Goal: Transaction & Acquisition: Book appointment/travel/reservation

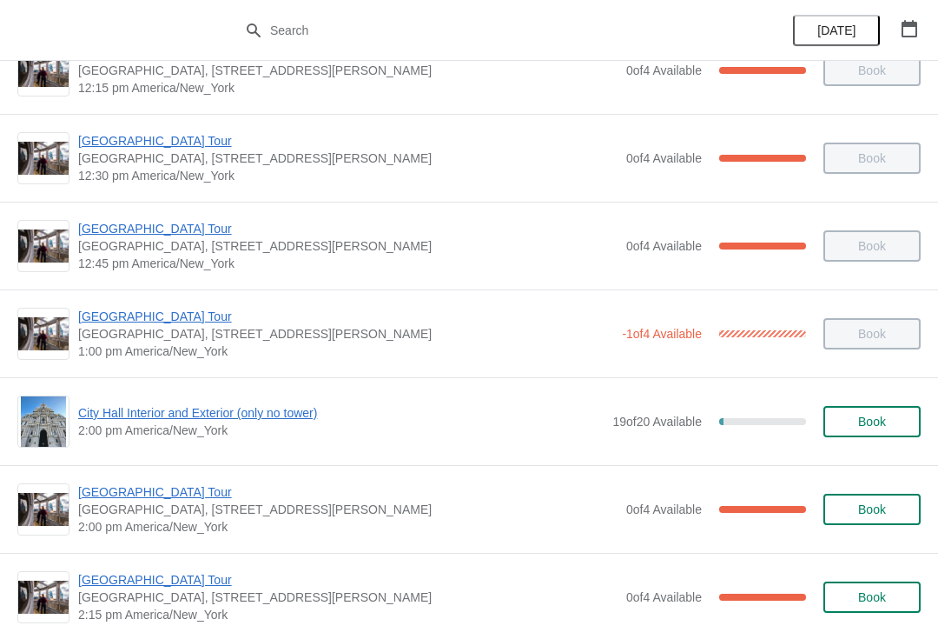
scroll to position [1050, 0]
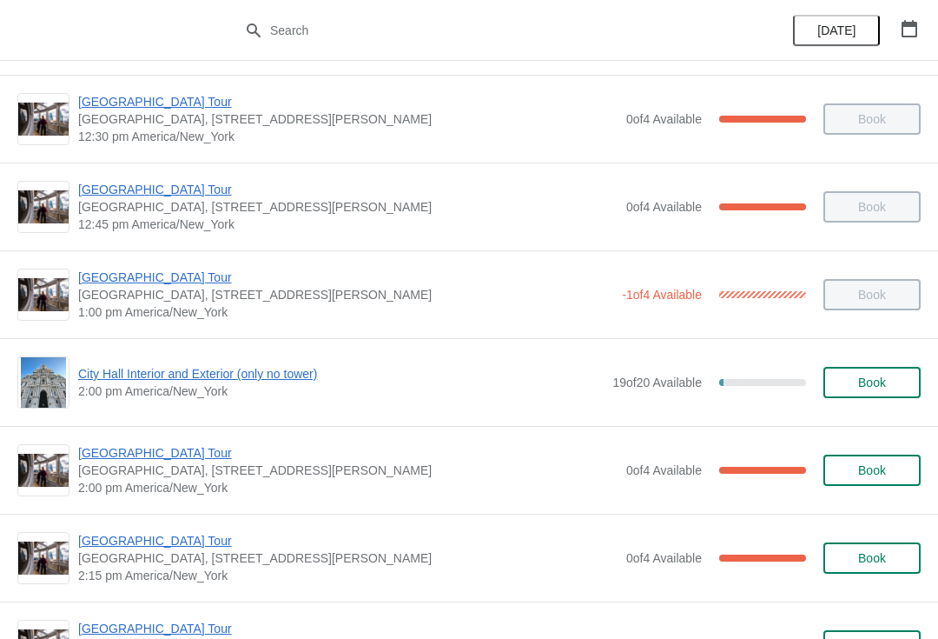
click at [128, 454] on span "[GEOGRAPHIC_DATA] Tour" at bounding box center [348, 452] width 540 height 17
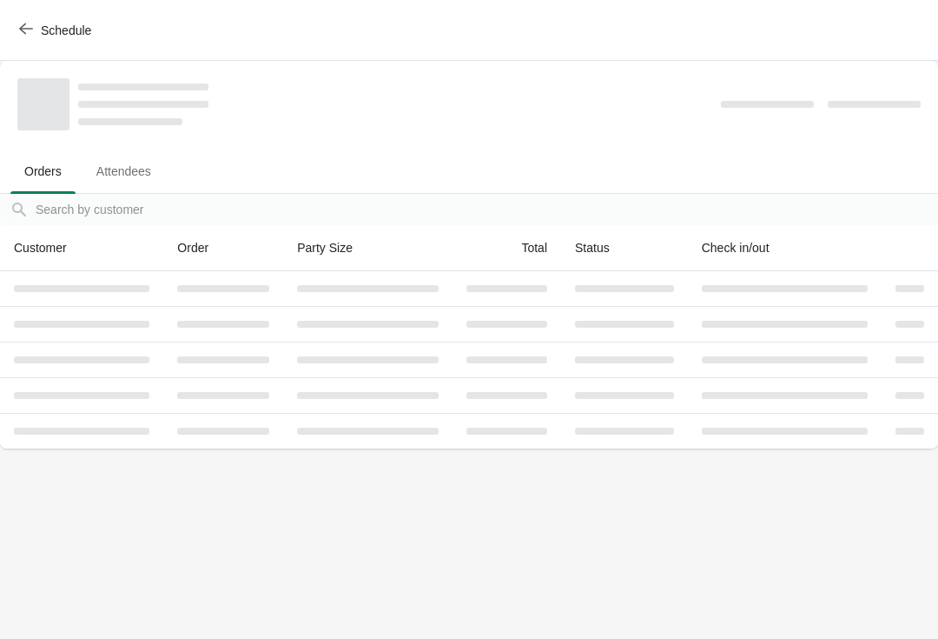
scroll to position [0, 0]
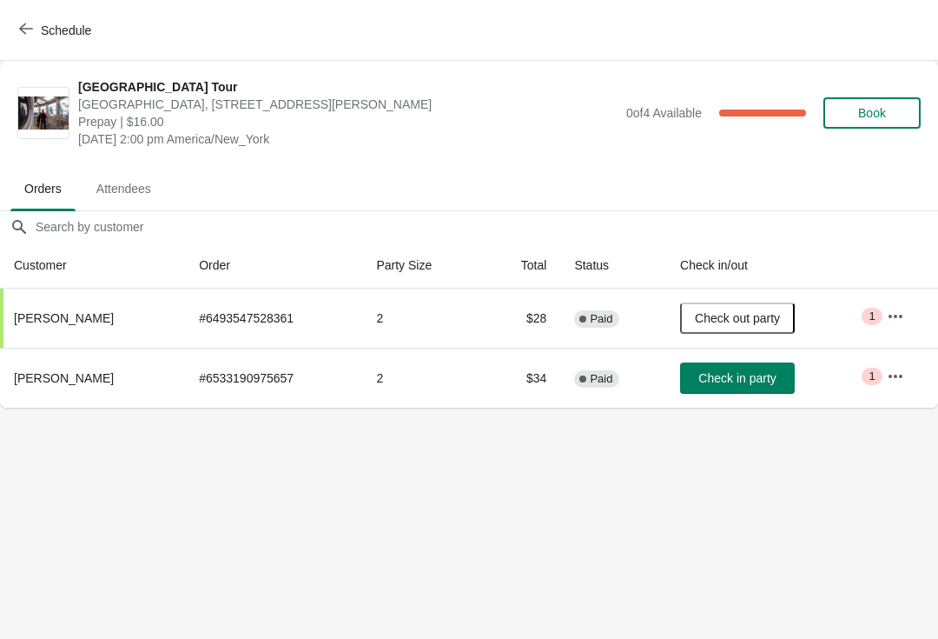
click at [730, 390] on button "Check in party" at bounding box center [737, 377] width 115 height 31
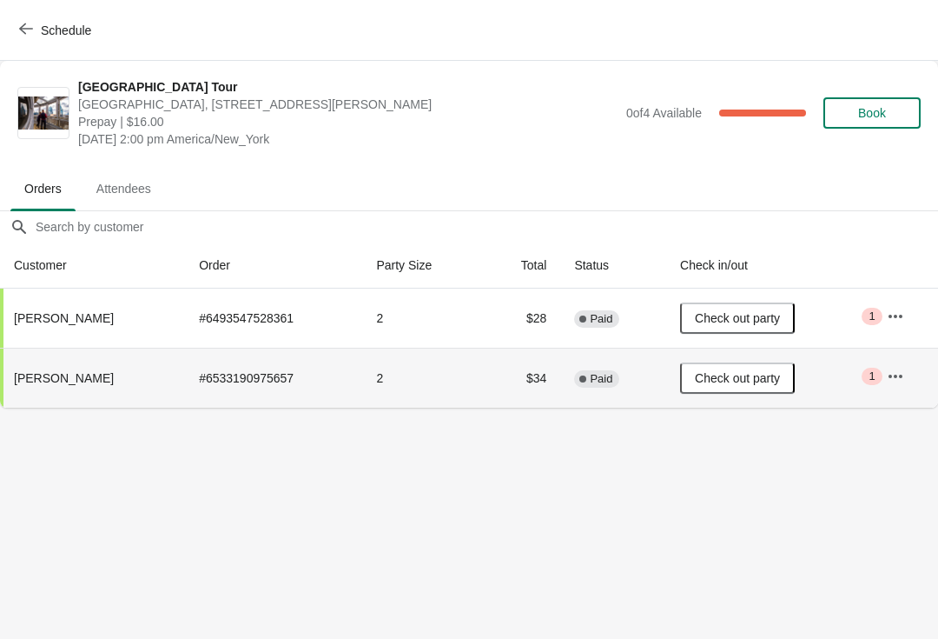
click at [10, 23] on button "Schedule" at bounding box center [57, 30] width 96 height 31
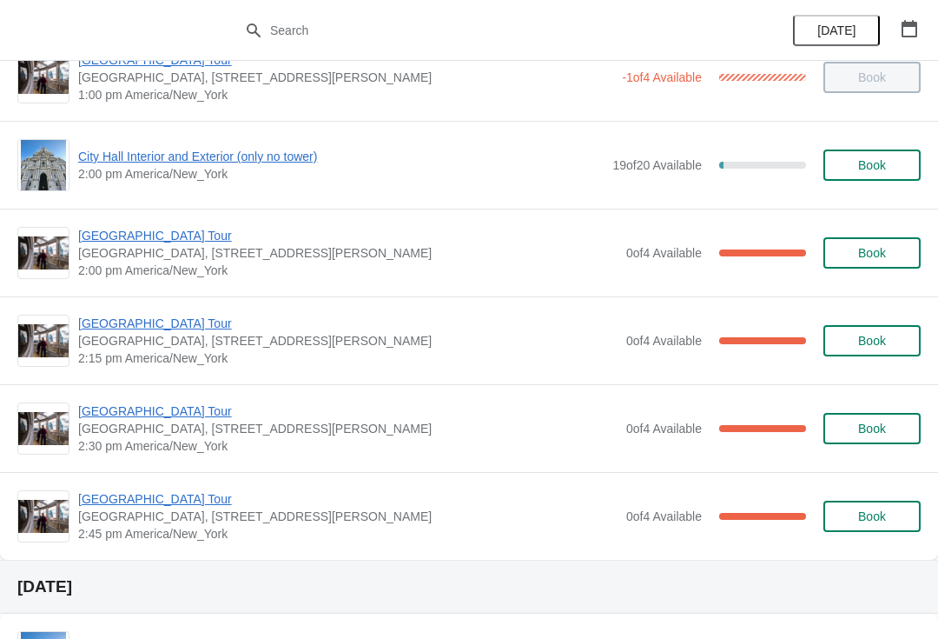
scroll to position [1273, 0]
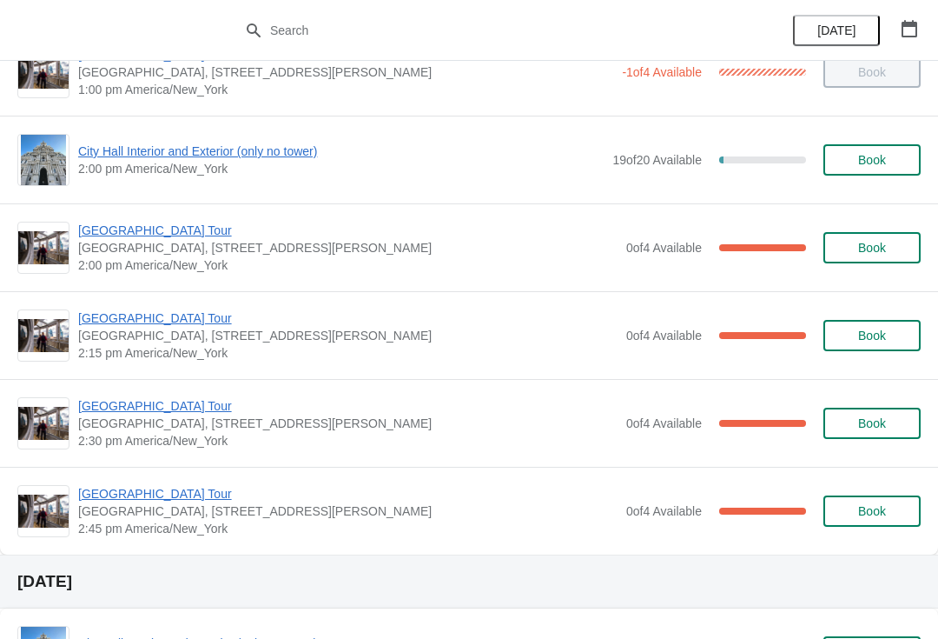
click at [128, 314] on span "[GEOGRAPHIC_DATA] Tour" at bounding box center [348, 317] width 540 height 17
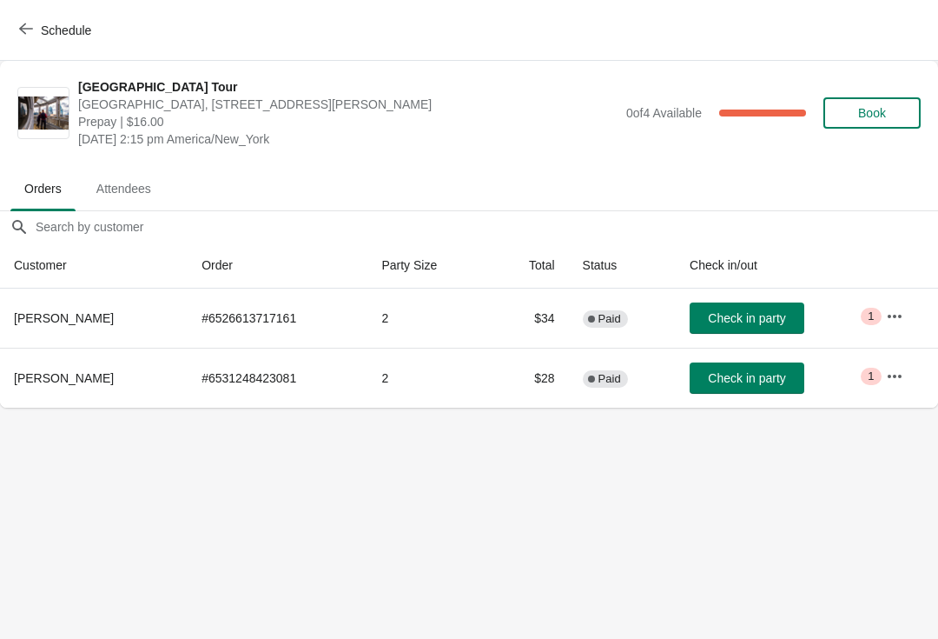
click at [745, 381] on span "Check in party" at bounding box center [746, 378] width 77 height 14
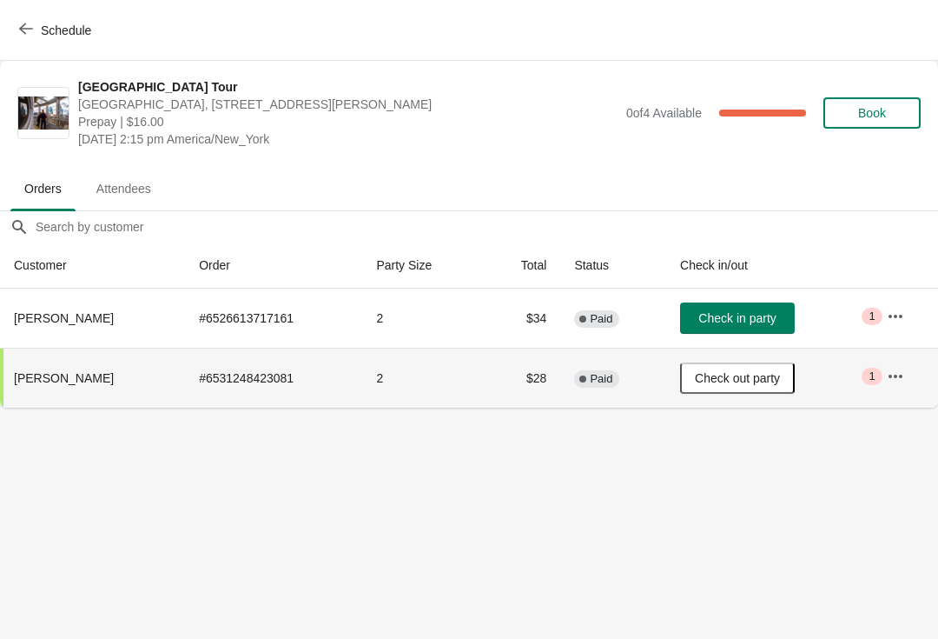
click at [24, 10] on div "Schedule" at bounding box center [469, 30] width 938 height 61
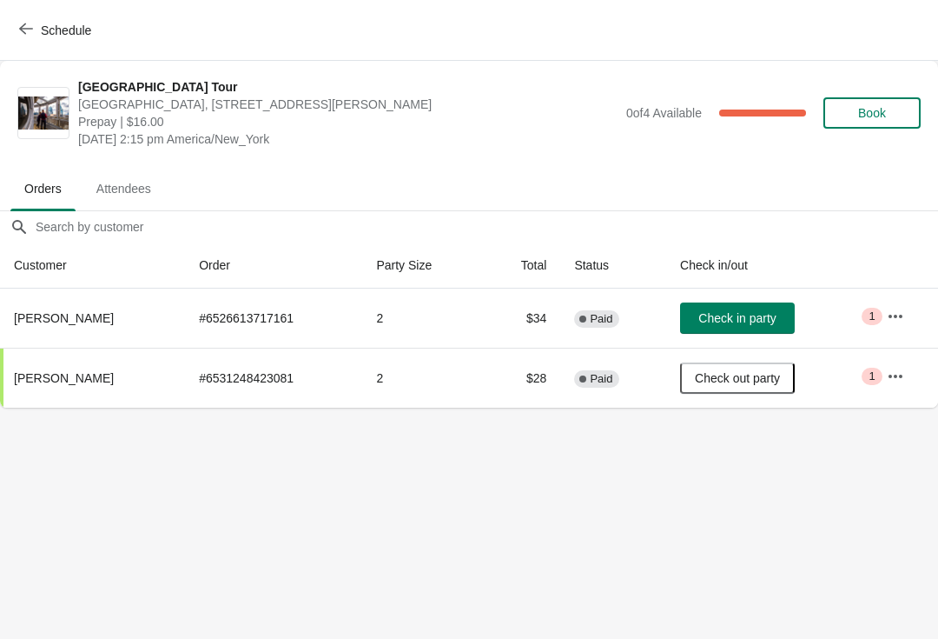
click at [18, 35] on button "Schedule" at bounding box center [57, 30] width 96 height 31
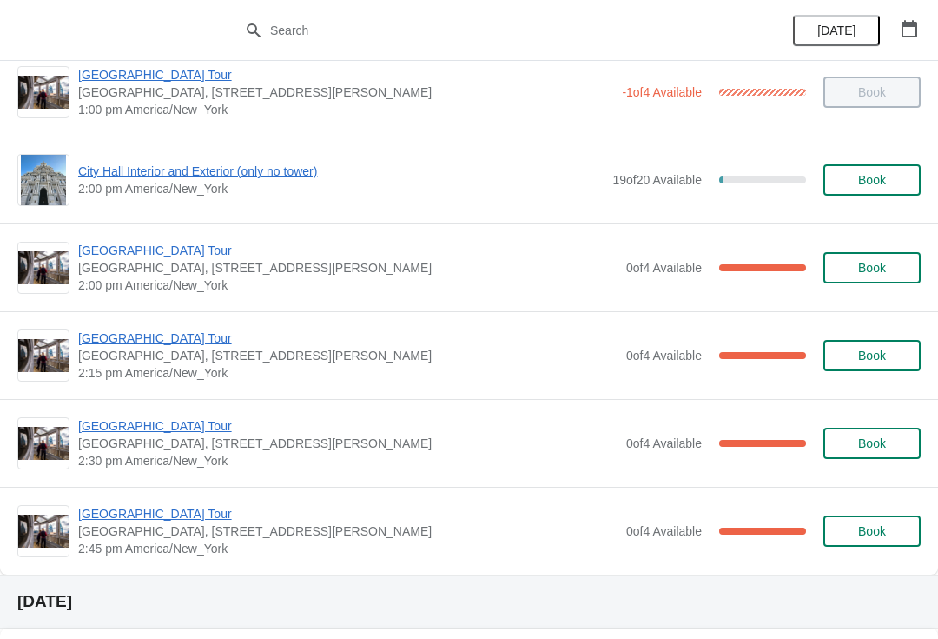
scroll to position [1254, 0]
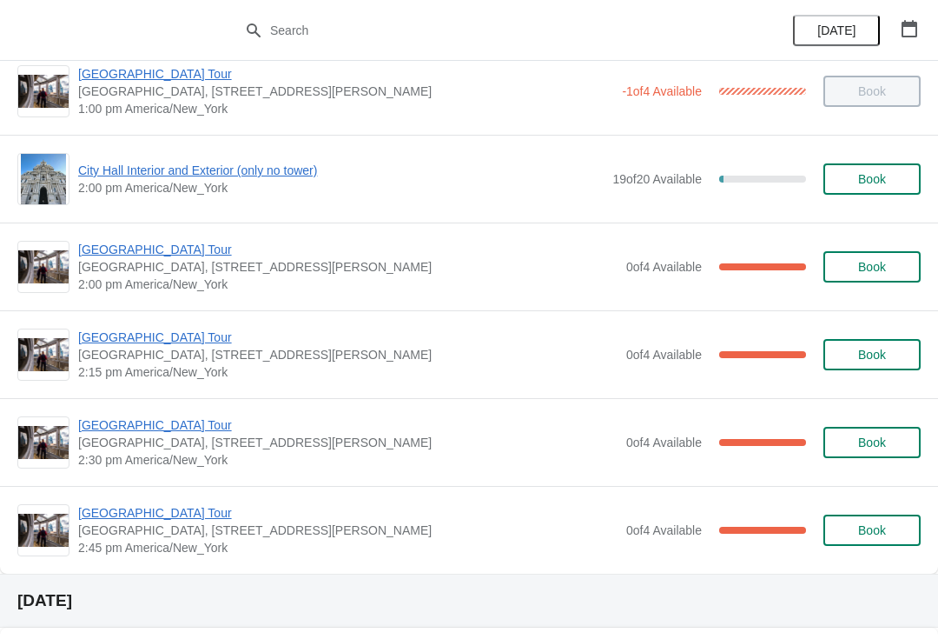
click at [146, 176] on span "City Hall Interior and Exterior (only no tower)" at bounding box center [341, 170] width 526 height 17
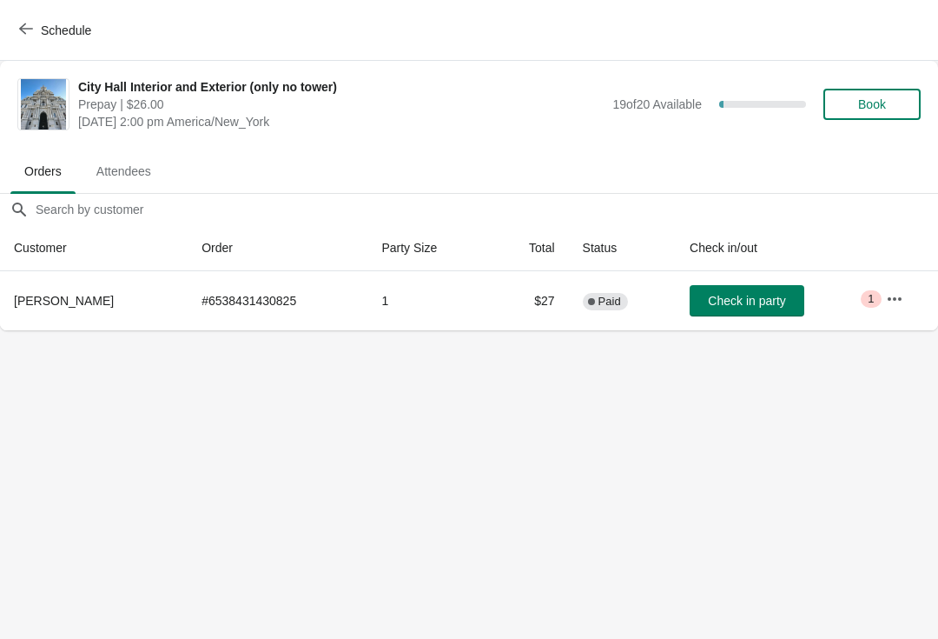
click at [747, 302] on span "Check in party" at bounding box center [746, 301] width 77 height 14
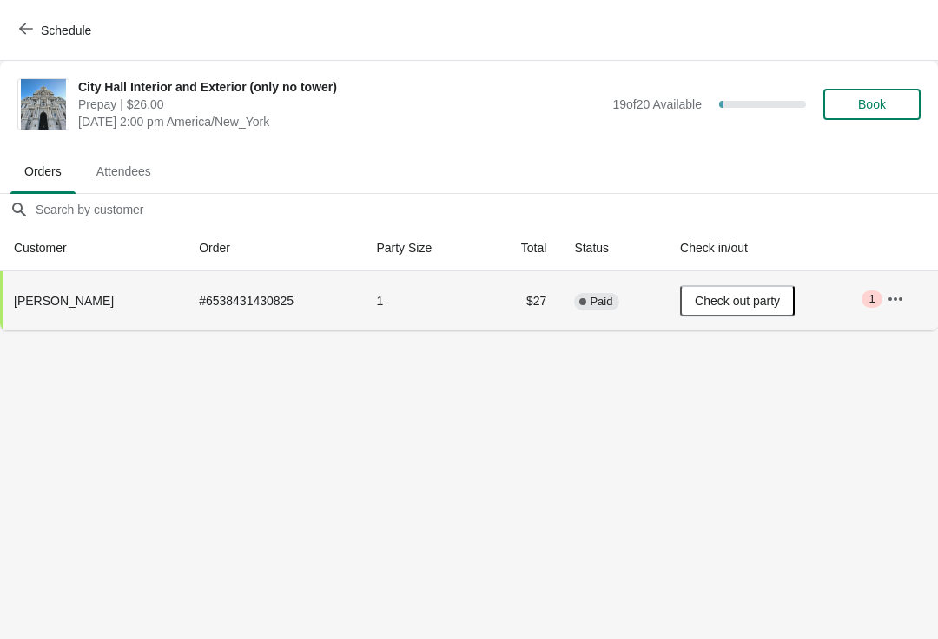
click at [23, 25] on icon "button" at bounding box center [26, 28] width 14 height 11
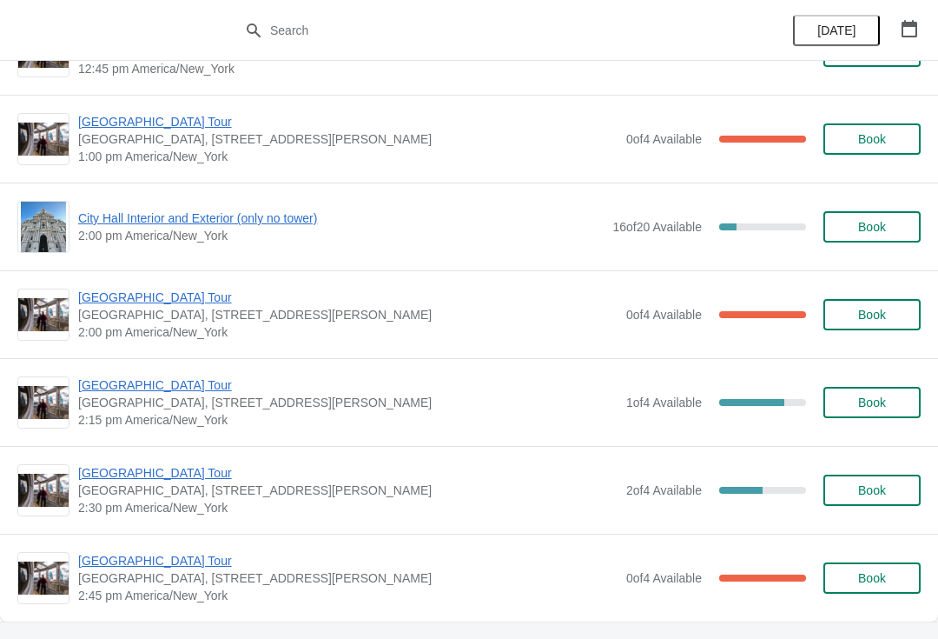
scroll to position [3024, 0]
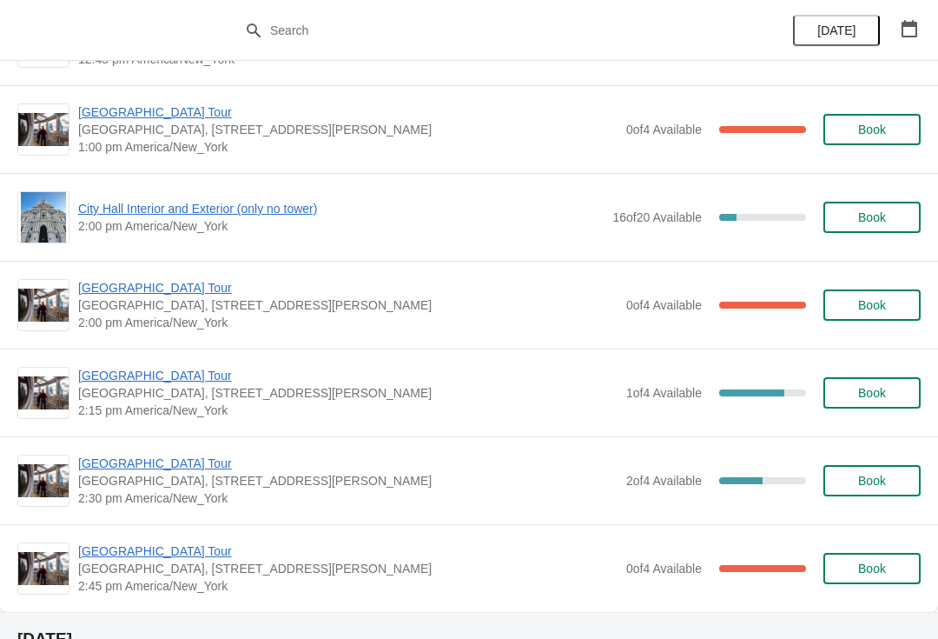
click at [880, 476] on span "Book" at bounding box center [872, 481] width 28 height 14
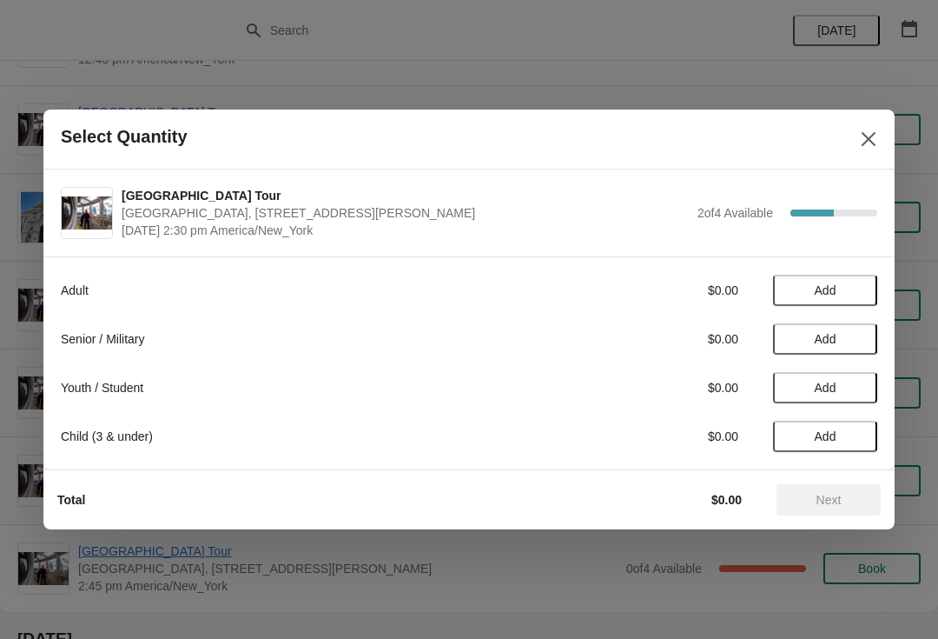
click at [841, 342] on span "Add" at bounding box center [825, 339] width 73 height 14
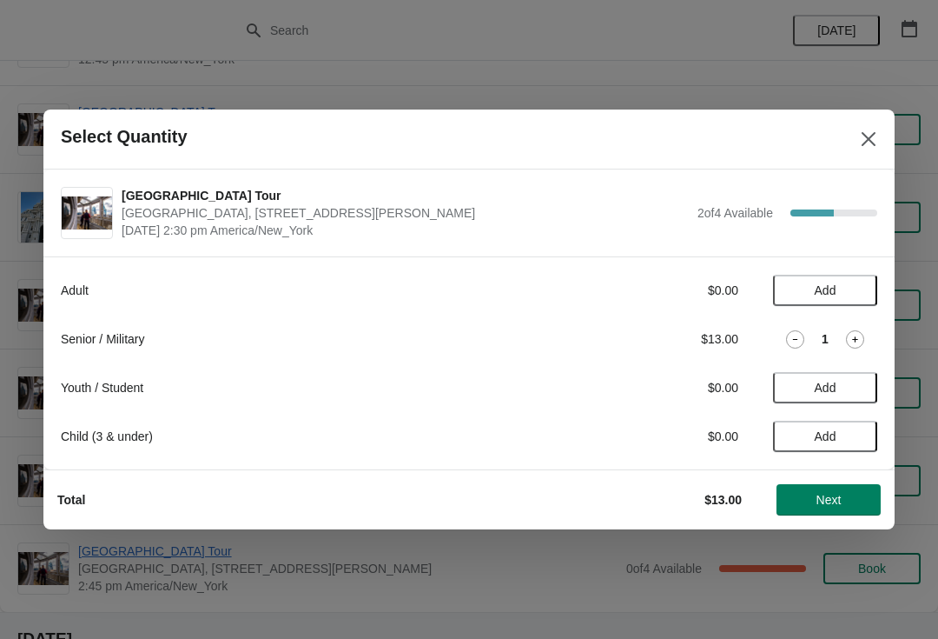
click at [851, 340] on icon at bounding box center [855, 339] width 18 height 18
click at [844, 500] on span "Next" at bounding box center [829, 500] width 76 height 14
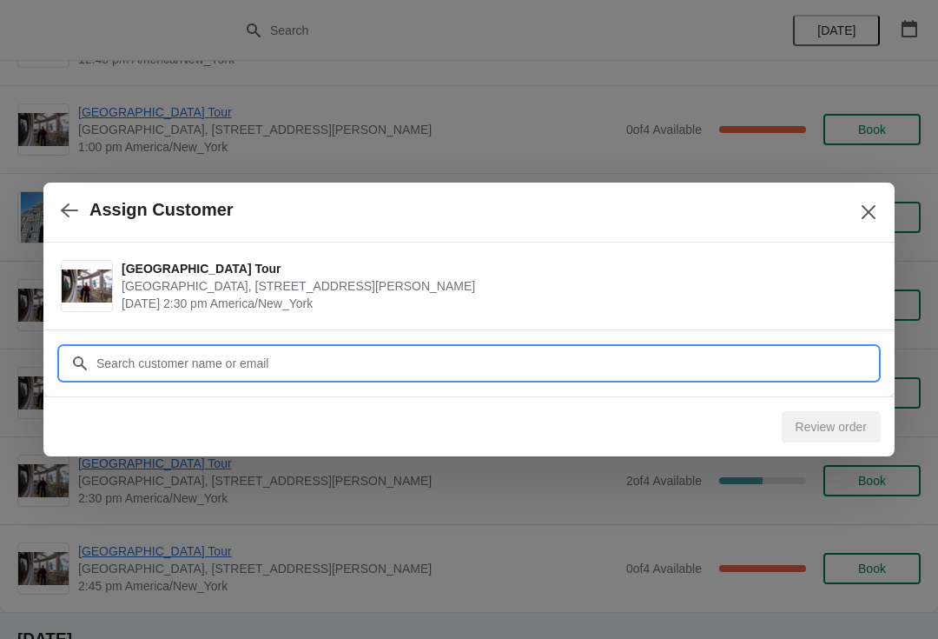
click at [671, 352] on input "Customer" at bounding box center [487, 363] width 782 height 31
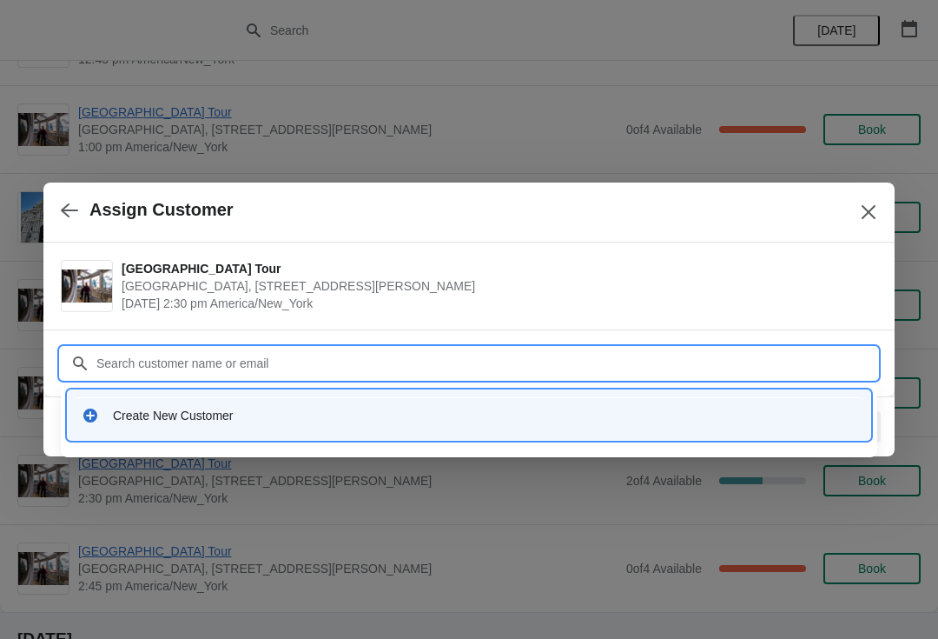
click at [282, 403] on div "Create New Customer" at bounding box center [469, 415] width 789 height 36
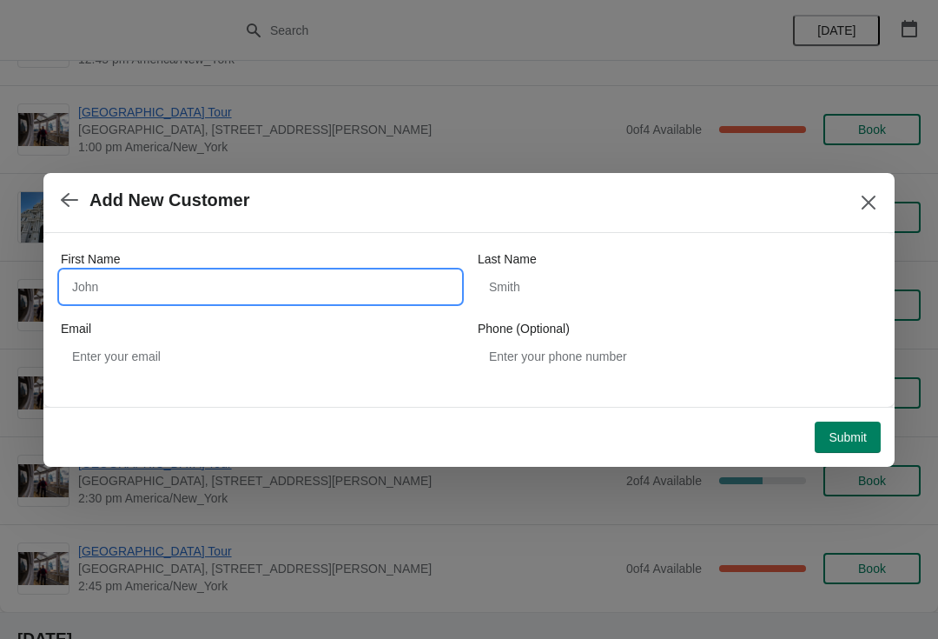
click at [294, 298] on input "First Name" at bounding box center [261, 286] width 400 height 31
type input "[PERSON_NAME]"
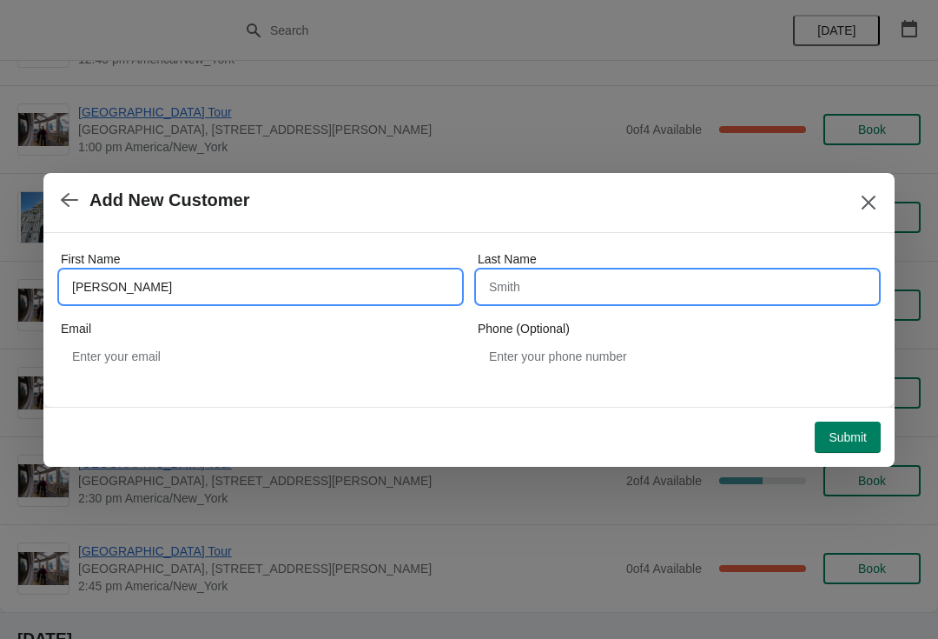
click at [524, 286] on input "Last Name" at bounding box center [678, 286] width 400 height 31
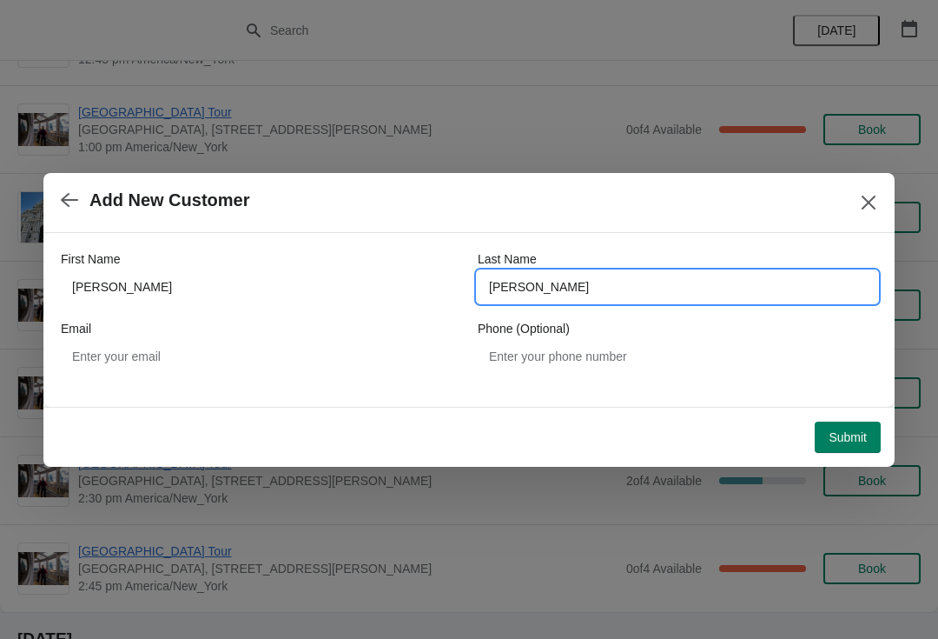
type input "[PERSON_NAME]"
click at [845, 445] on button "Submit" at bounding box center [848, 436] width 66 height 31
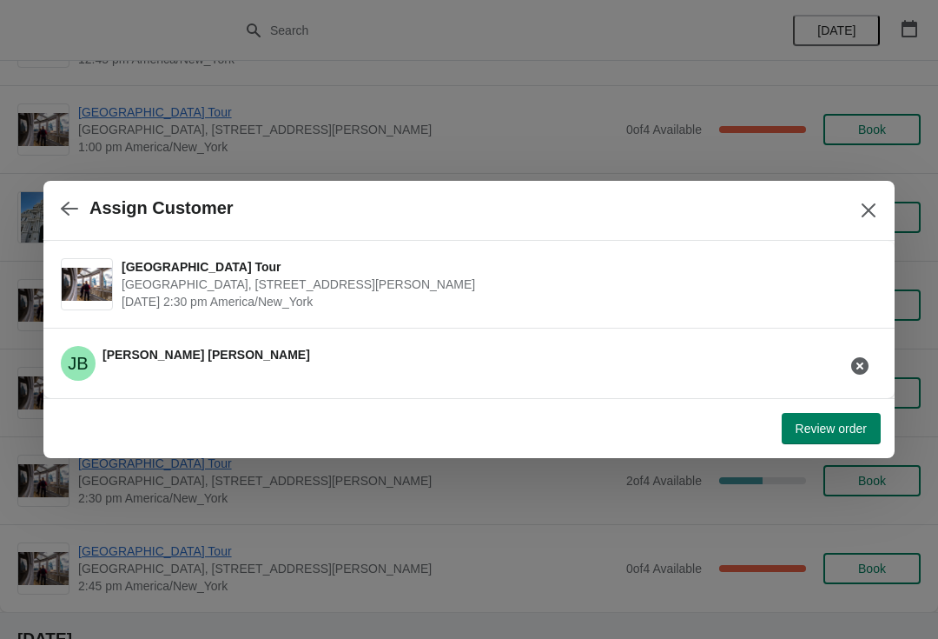
click at [817, 421] on span "Review order" at bounding box center [831, 428] width 71 height 14
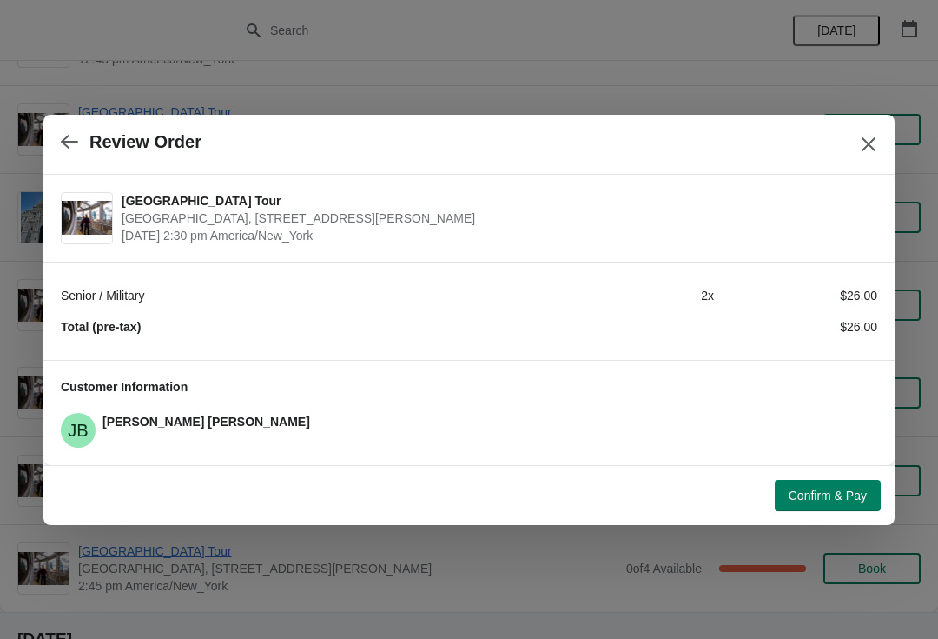
click at [805, 507] on button "Confirm & Pay" at bounding box center [828, 495] width 106 height 31
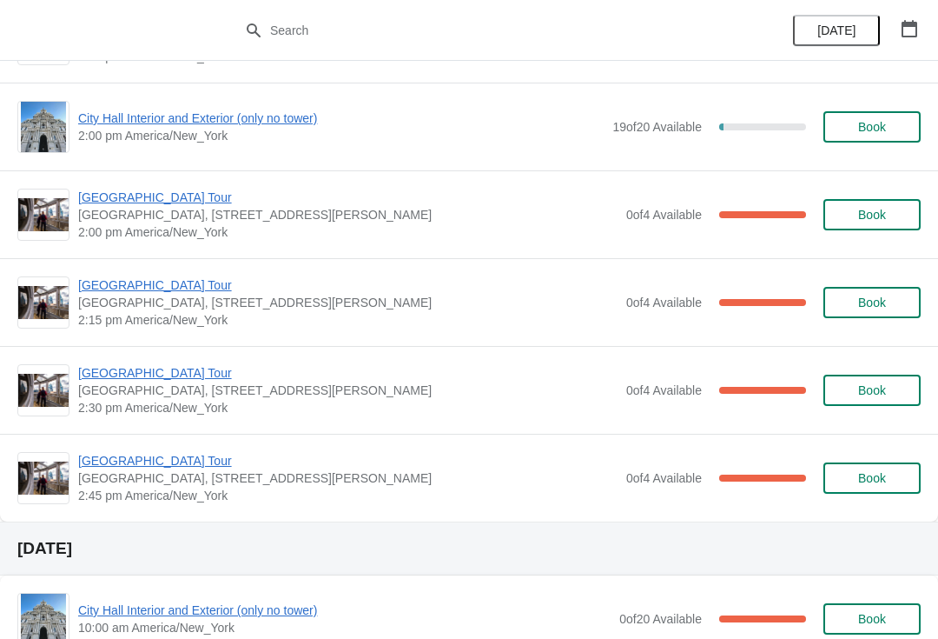
scroll to position [1308, 0]
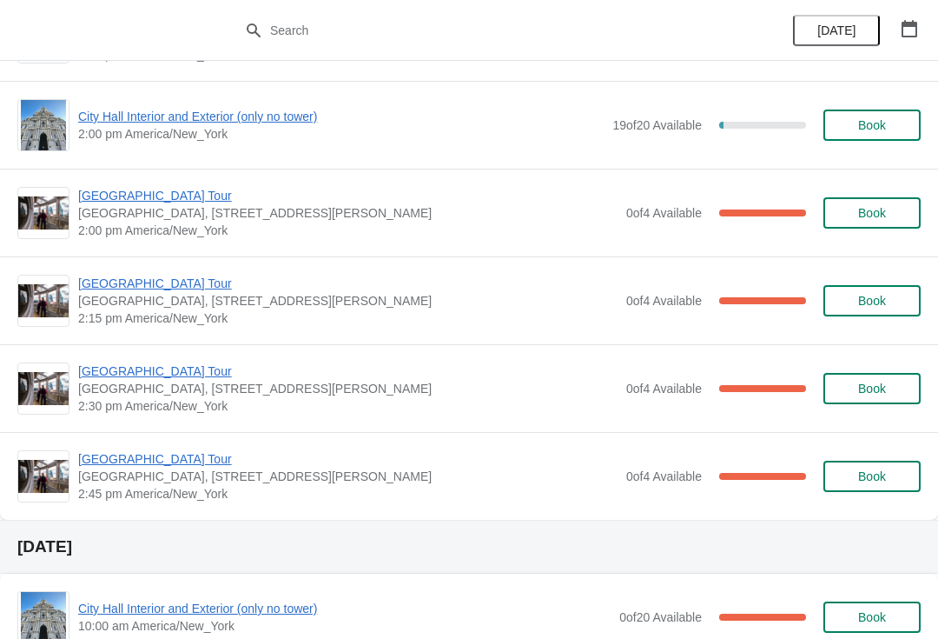
click at [172, 465] on span "[GEOGRAPHIC_DATA] Tour" at bounding box center [348, 458] width 540 height 17
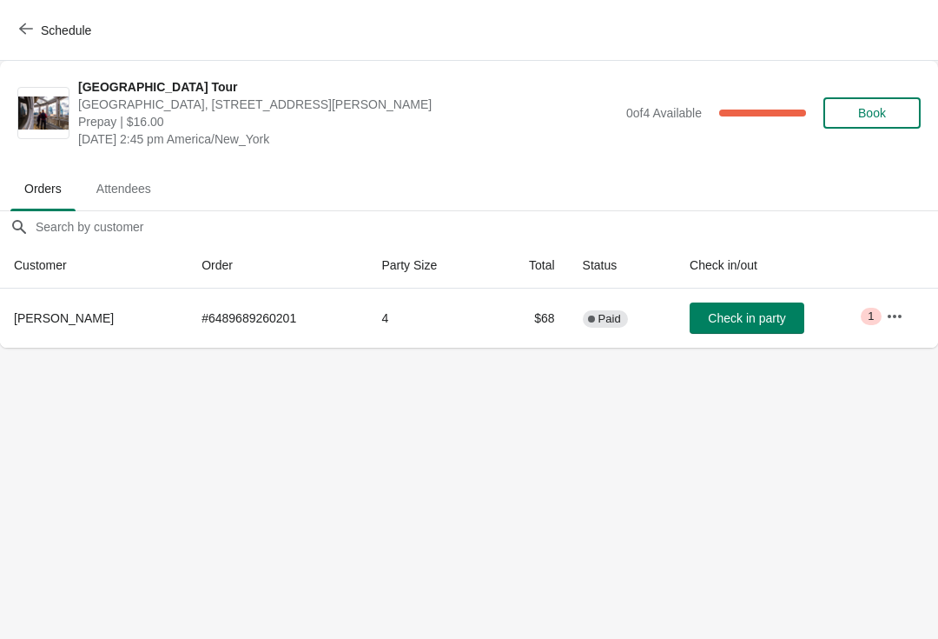
click at [754, 323] on span "Check in party" at bounding box center [746, 318] width 77 height 14
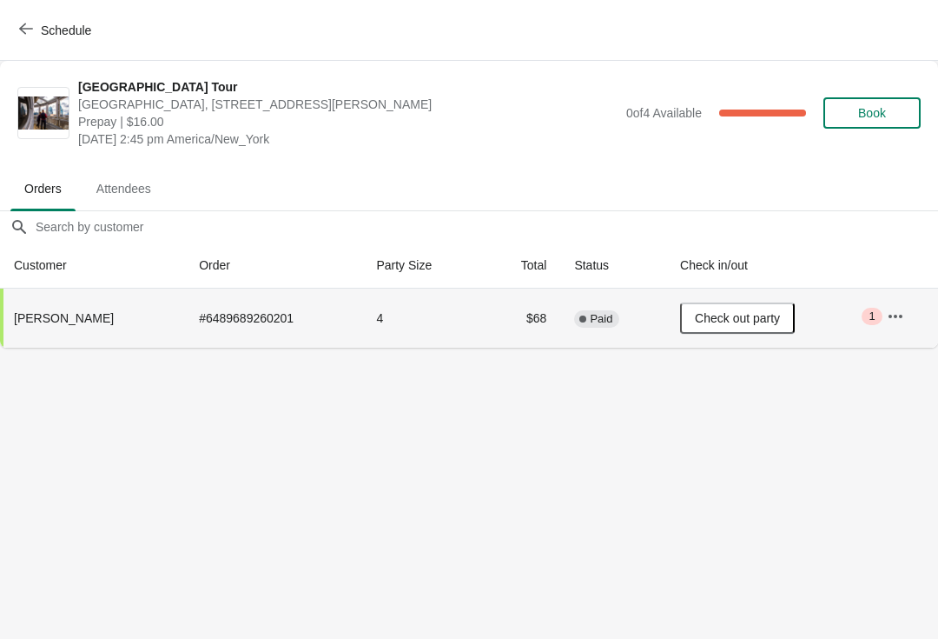
click at [12, 27] on button "Schedule" at bounding box center [57, 30] width 96 height 31
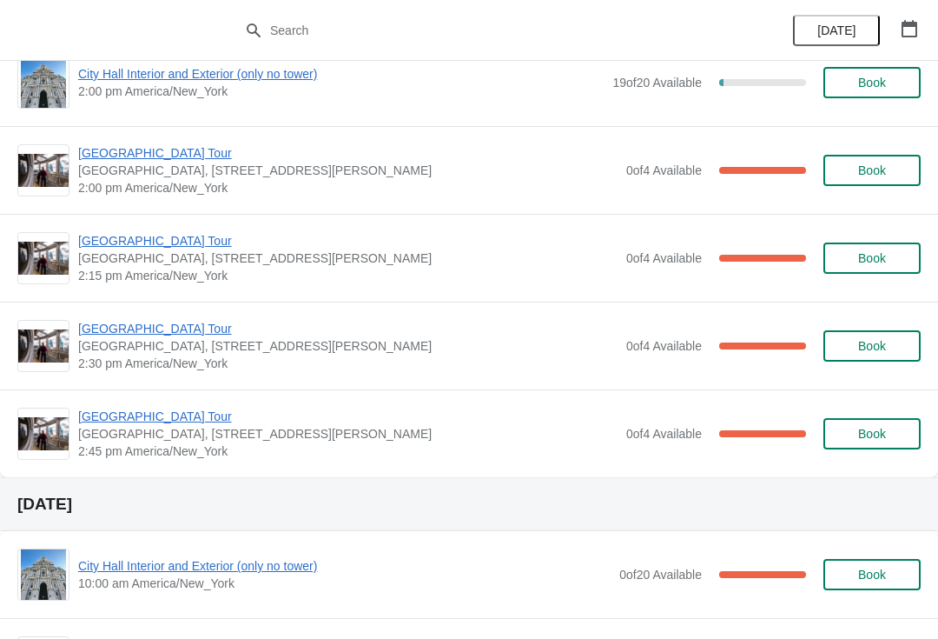
scroll to position [1348, 0]
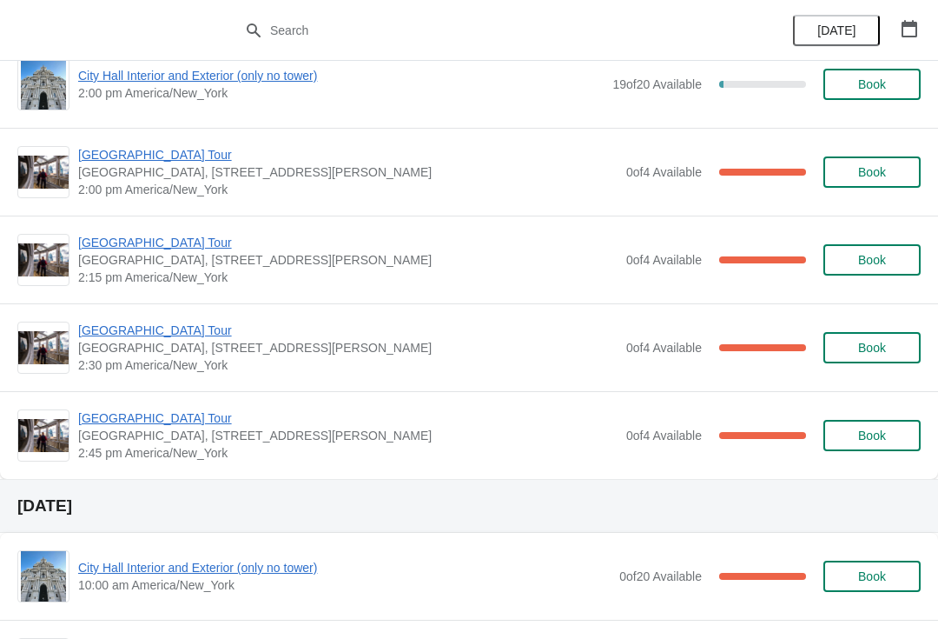
click at [149, 334] on span "[GEOGRAPHIC_DATA] Tour" at bounding box center [348, 329] width 540 height 17
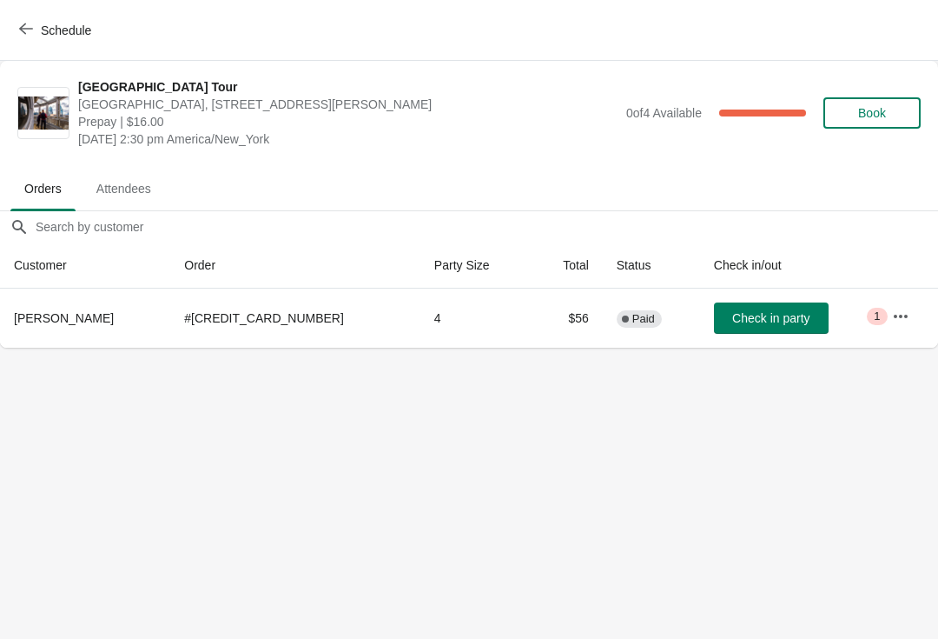
click at [25, 40] on button "Schedule" at bounding box center [57, 30] width 96 height 31
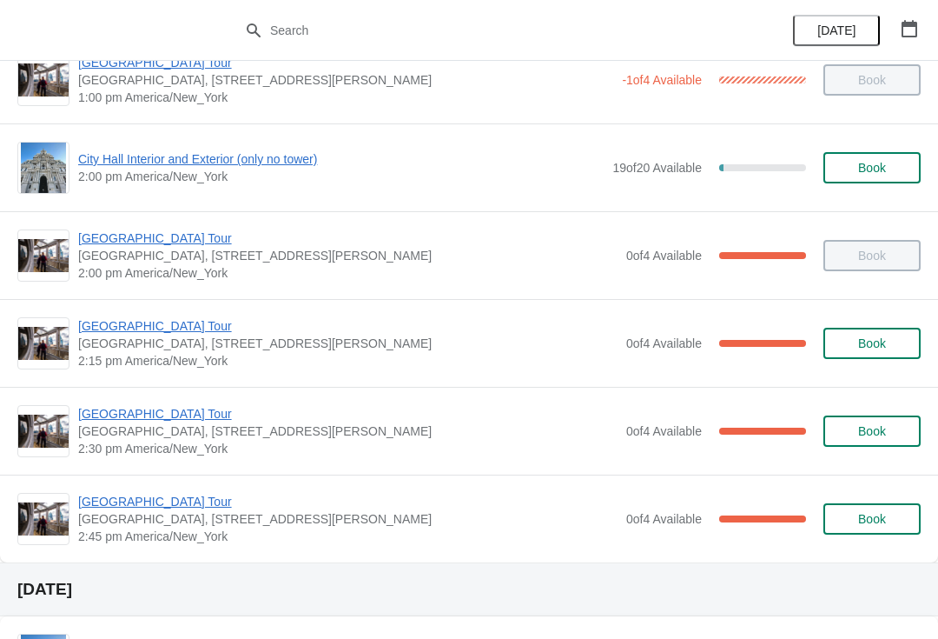
scroll to position [1266, 0]
click at [117, 329] on span "[GEOGRAPHIC_DATA] Tour" at bounding box center [348, 324] width 540 height 17
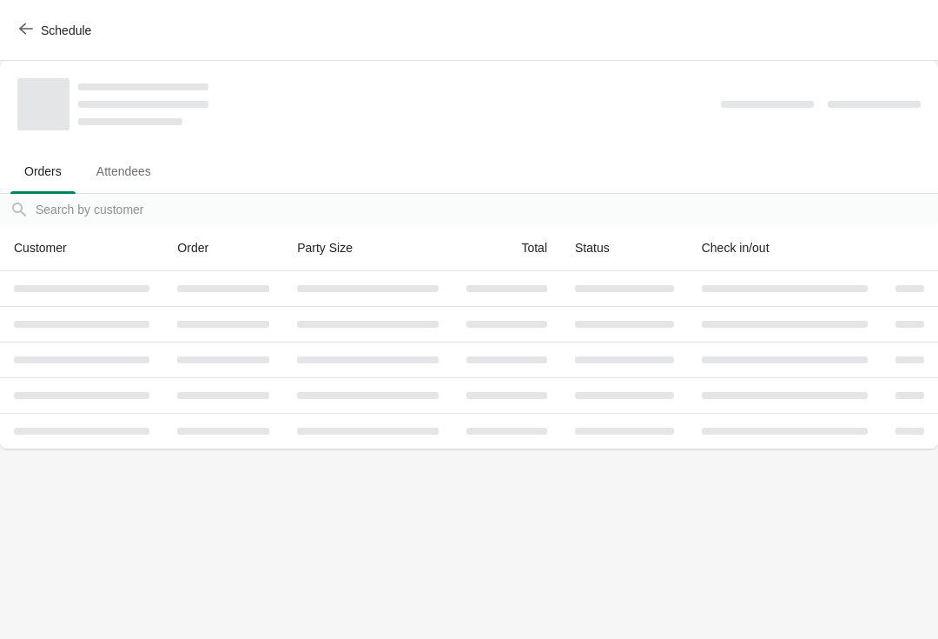
scroll to position [0, 0]
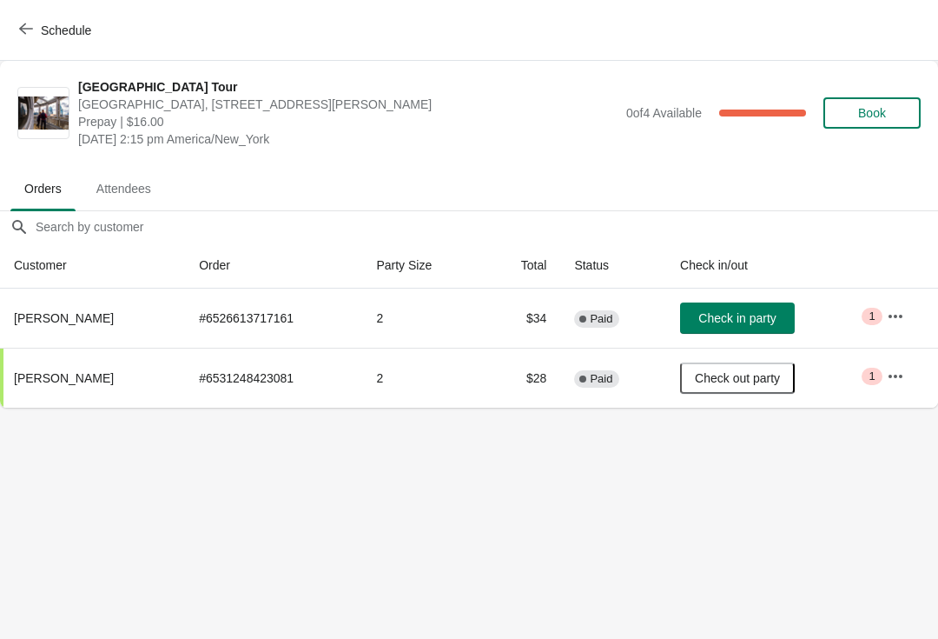
click at [721, 326] on button "Check in party" at bounding box center [737, 317] width 115 height 31
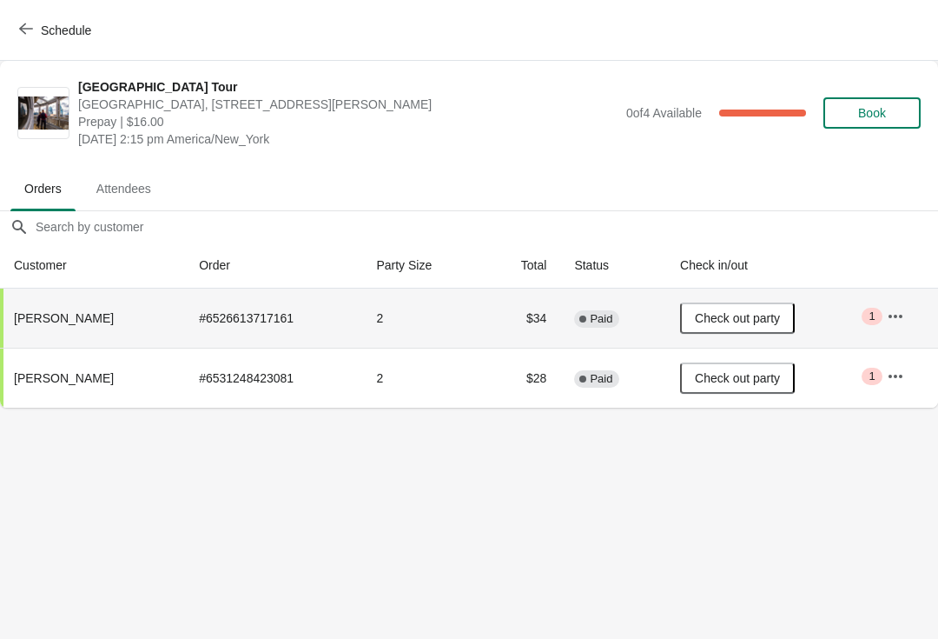
click at [29, 44] on button "Schedule" at bounding box center [57, 30] width 96 height 31
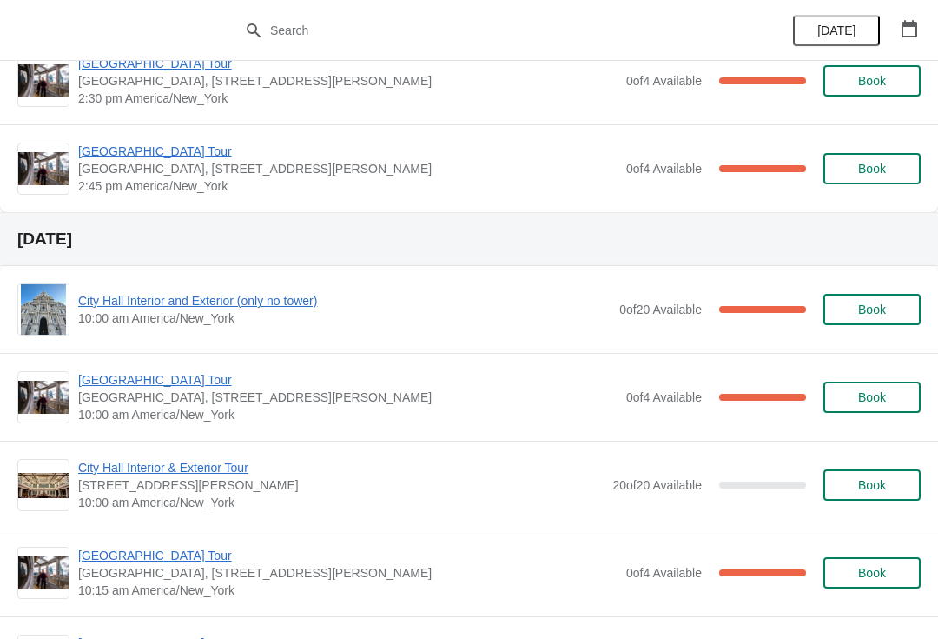
scroll to position [1616, 0]
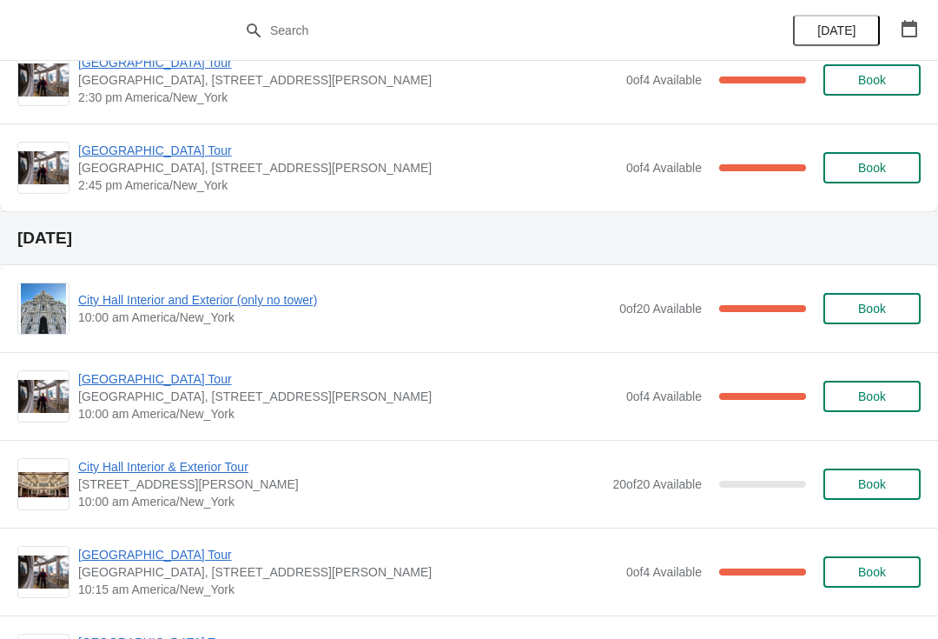
click at [285, 307] on span "City Hall Interior and Exterior (only no tower)" at bounding box center [344, 299] width 533 height 17
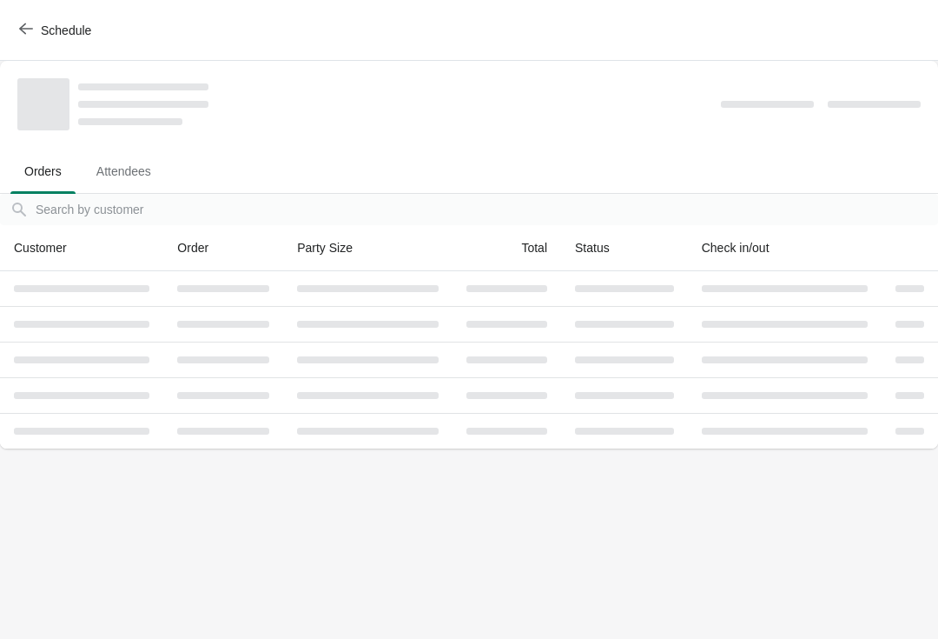
scroll to position [0, 0]
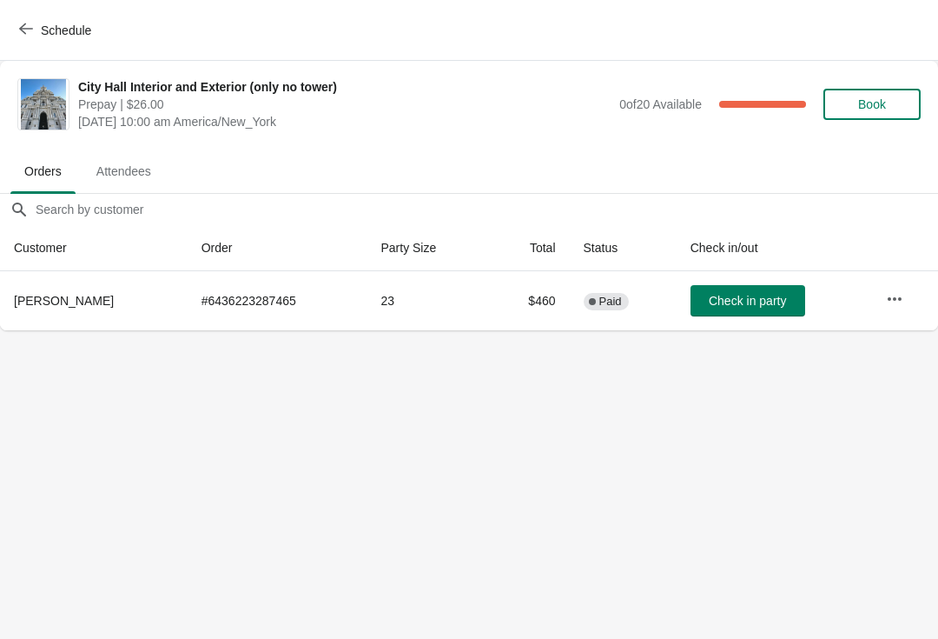
click at [898, 298] on icon "button" at bounding box center [895, 297] width 14 height 3
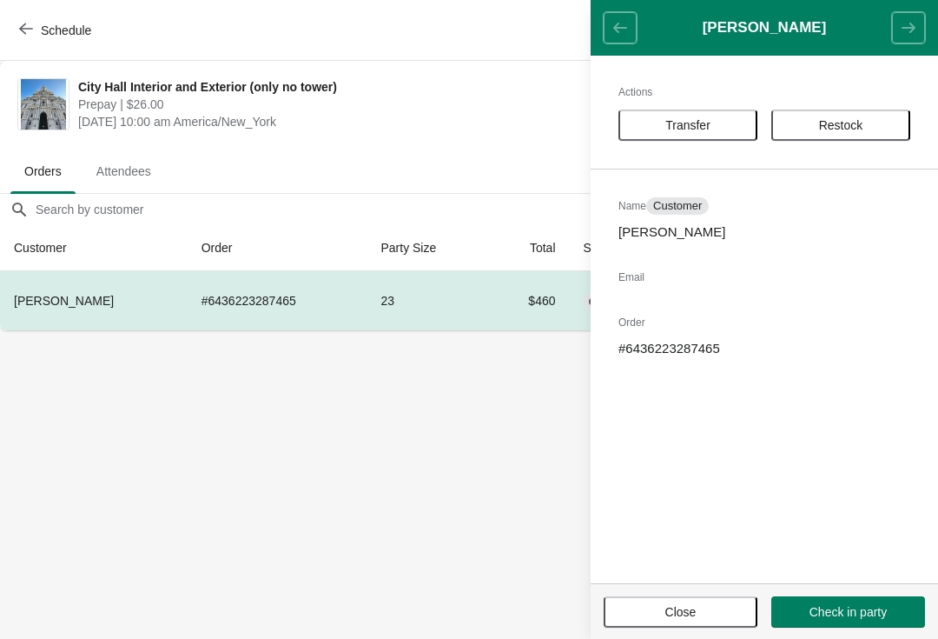
click at [702, 603] on button "Close" at bounding box center [681, 611] width 154 height 31
